Goal: Task Accomplishment & Management: Manage account settings

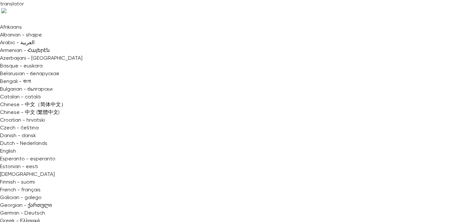
scroll to position [17, 0]
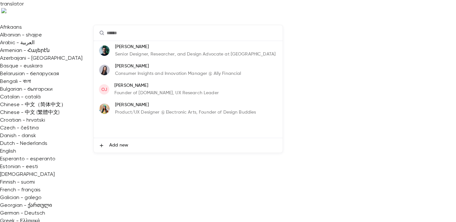
click at [214, 92] on li "OJ [PERSON_NAME] Founder of [DOMAIN_NAME], UX Research Leader" at bounding box center [188, 89] width 189 height 19
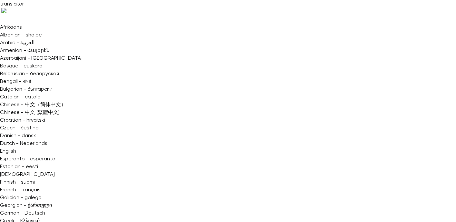
scroll to position [0, 0]
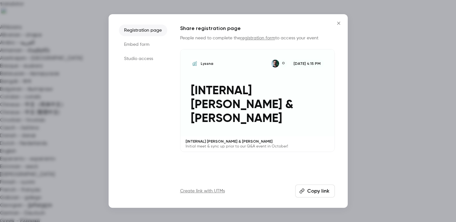
click at [150, 62] on li "Studio access" at bounding box center [143, 59] width 48 height 12
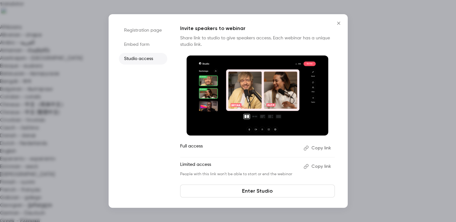
click at [325, 147] on button "Copy link" at bounding box center [318, 148] width 34 height 10
click at [317, 148] on button "Copy link" at bounding box center [318, 148] width 34 height 10
click at [339, 24] on icon "Close" at bounding box center [338, 23] width 3 height 3
